Goal: Task Accomplishment & Management: Manage account settings

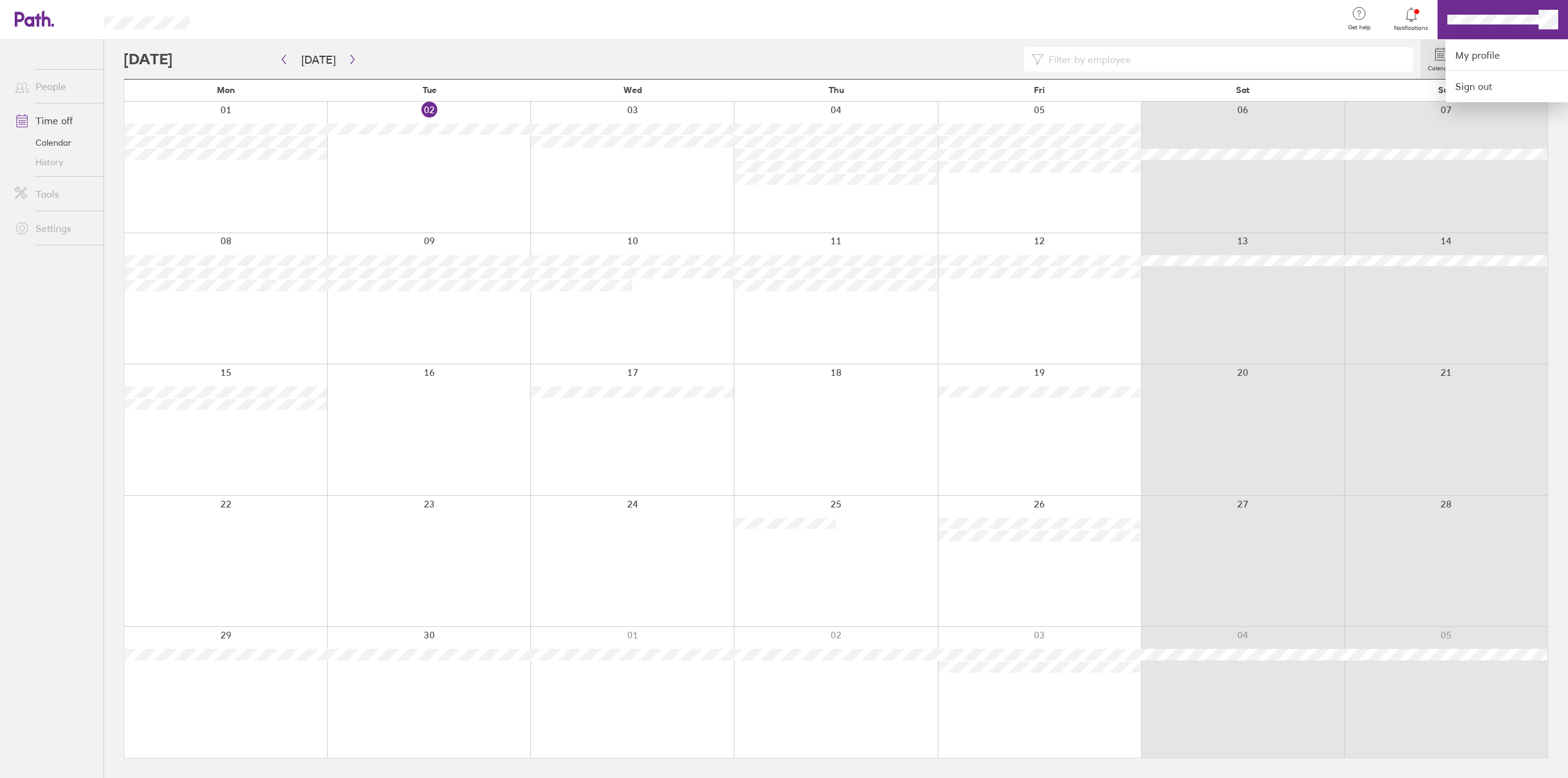
click at [1538, 21] on div at bounding box center [784, 389] width 1568 height 778
click at [1482, 56] on link "My profile" at bounding box center [1507, 55] width 122 height 31
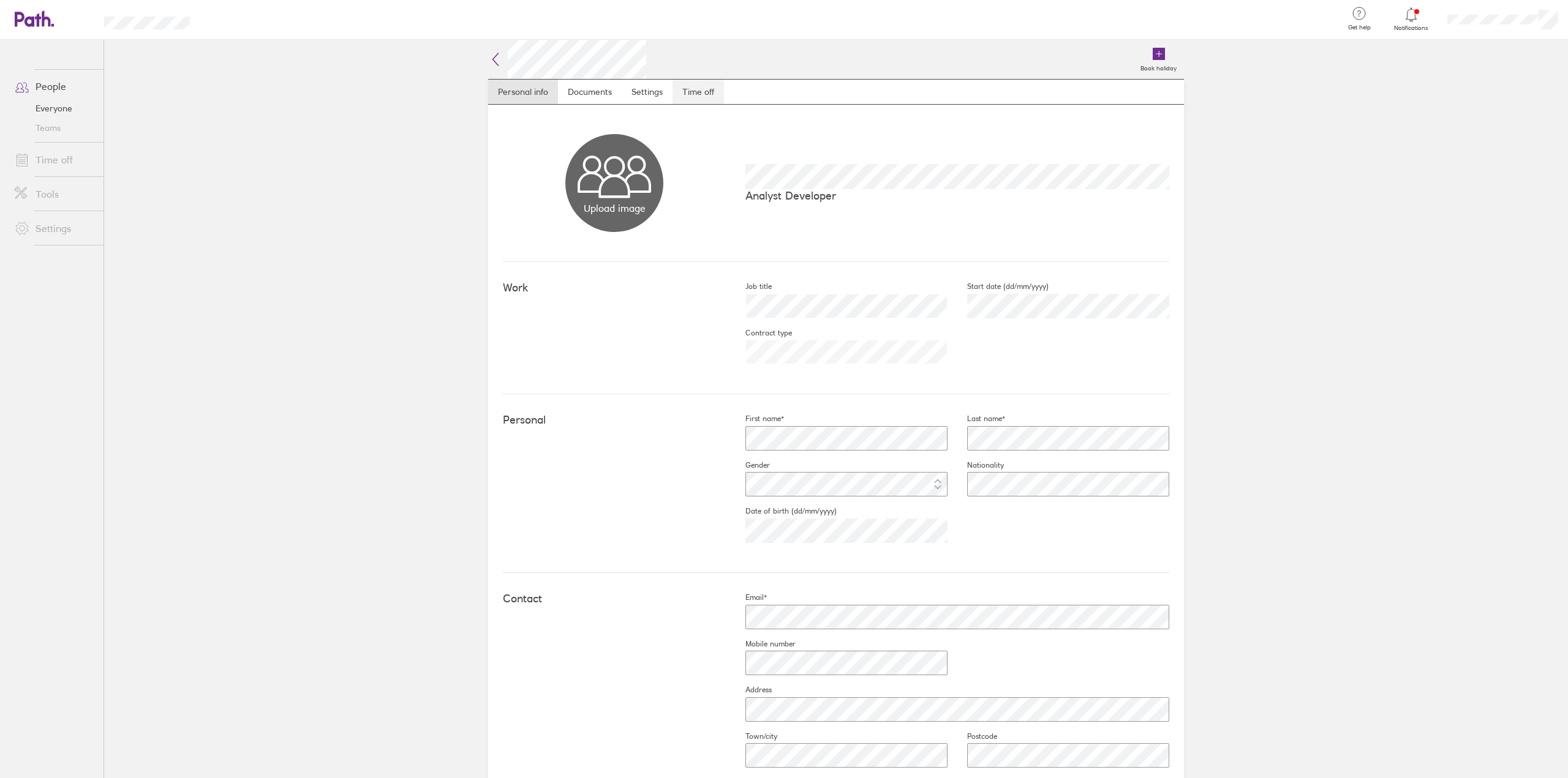
click at [715, 92] on link "Time off" at bounding box center [698, 92] width 52 height 24
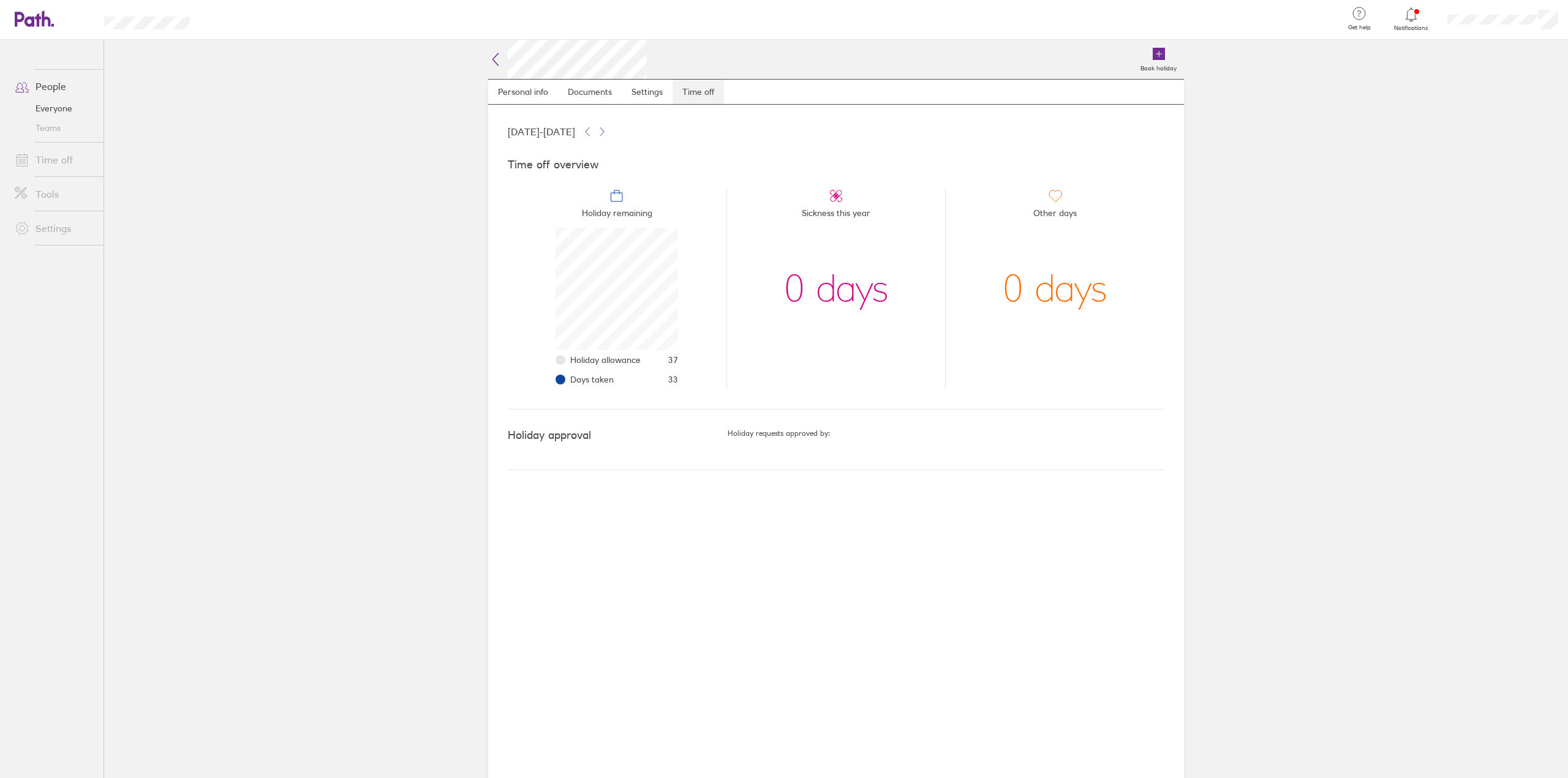
scroll to position [122, 122]
click at [1249, 493] on main "Book holiday Personal info Documents Settings Time off [DATE] - [DATE] Time off…" at bounding box center [836, 409] width 1464 height 739
